Goal: Contribute content

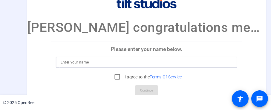
click at [81, 62] on input at bounding box center [147, 62] width 172 height 7
type input "[PERSON_NAME]"
click at [112, 76] on input "I agree to the Terms Of Service" at bounding box center [117, 77] width 12 height 12
checkbox input "true"
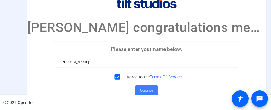
click at [140, 92] on span "Continue" at bounding box center [146, 90] width 13 height 9
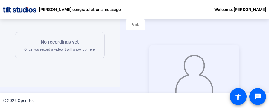
scroll to position [36, 0]
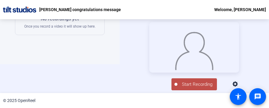
click at [195, 85] on span "Start Recording" at bounding box center [196, 84] width 39 height 7
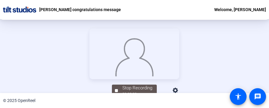
scroll to position [61, 0]
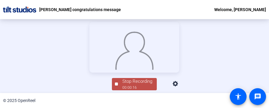
click at [137, 88] on div "00:00:16" at bounding box center [137, 87] width 30 height 5
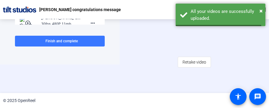
scroll to position [125, 0]
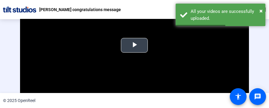
click at [134, 45] on span "Video Player" at bounding box center [134, 45] width 0 height 0
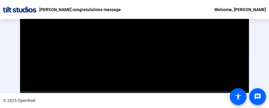
scroll to position [68, 0]
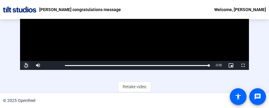
click at [26, 65] on span "Video Player" at bounding box center [26, 65] width 12 height 0
click at [133, 83] on span "Retake video" at bounding box center [135, 86] width 24 height 11
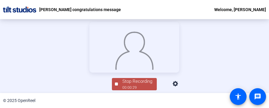
scroll to position [55, 0]
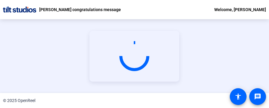
click at [96, 49] on video at bounding box center [134, 56] width 90 height 51
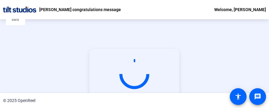
scroll to position [0, 0]
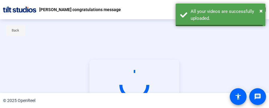
click at [12, 30] on span "Back" at bounding box center [15, 30] width 7 height 9
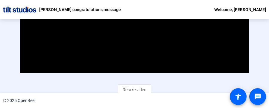
scroll to position [68, 0]
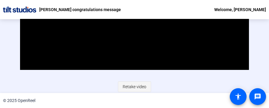
click at [136, 86] on span "Retake video" at bounding box center [135, 86] width 24 height 11
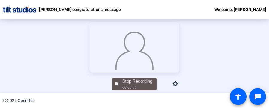
scroll to position [73, 0]
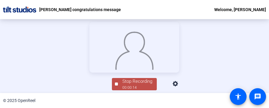
click at [145, 85] on div "Stop Recording" at bounding box center [137, 81] width 30 height 7
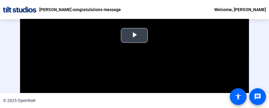
scroll to position [8, 0]
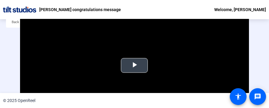
click at [169, 45] on video "Video Player" at bounding box center [134, 65] width 228 height 129
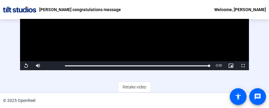
scroll to position [68, 0]
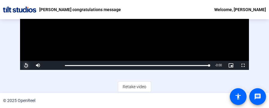
click at [25, 65] on span "Video Player" at bounding box center [26, 65] width 12 height 0
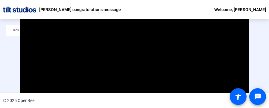
scroll to position [0, 0]
